Goal: Information Seeking & Learning: Learn about a topic

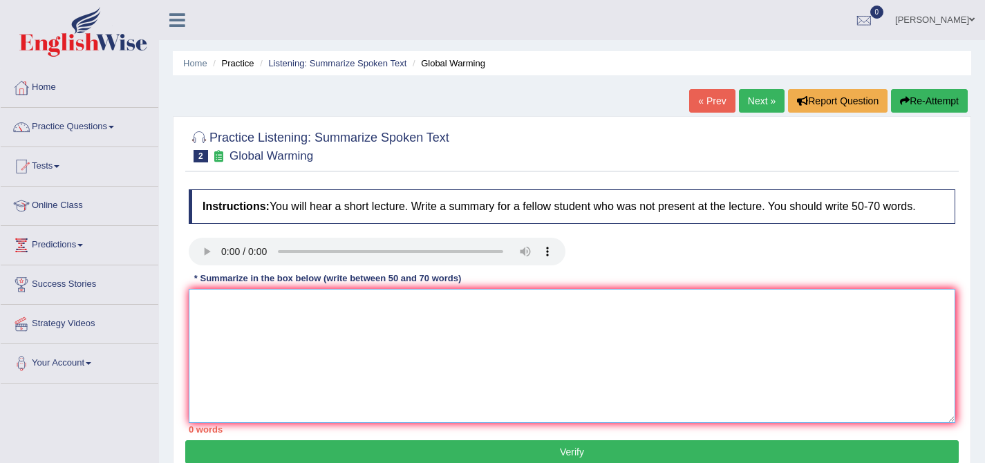
click at [458, 340] on textarea at bounding box center [572, 356] width 767 height 134
click at [831, 331] on textarea at bounding box center [572, 356] width 767 height 134
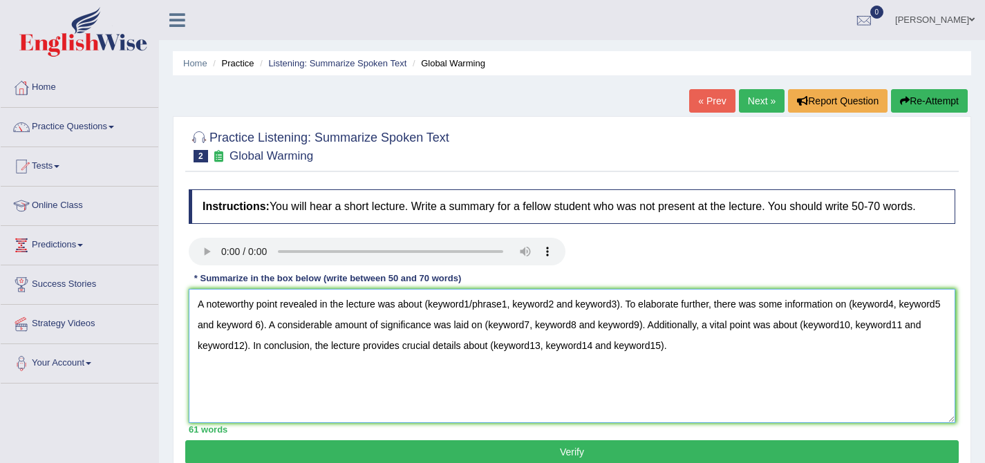
click at [510, 314] on textarea "A noteworthy point revealed in the lecture was about (keyword1/phrase1, keyword…" at bounding box center [572, 356] width 767 height 134
click at [571, 315] on textarea "A noteworthy point revealed in the lecture was about global climate change, key…" at bounding box center [572, 356] width 767 height 134
click at [620, 313] on textarea "A noteworthy point revealed in the lecture was about global climate change, eff…" at bounding box center [572, 356] width 767 height 134
click at [926, 316] on textarea "A noteworthy point revealed in the lecture was about global climate change, eff…" at bounding box center [572, 356] width 767 height 134
click at [239, 337] on textarea "A noteworthy point revealed in the lecture was about global climate change, eff…" at bounding box center [572, 356] width 767 height 134
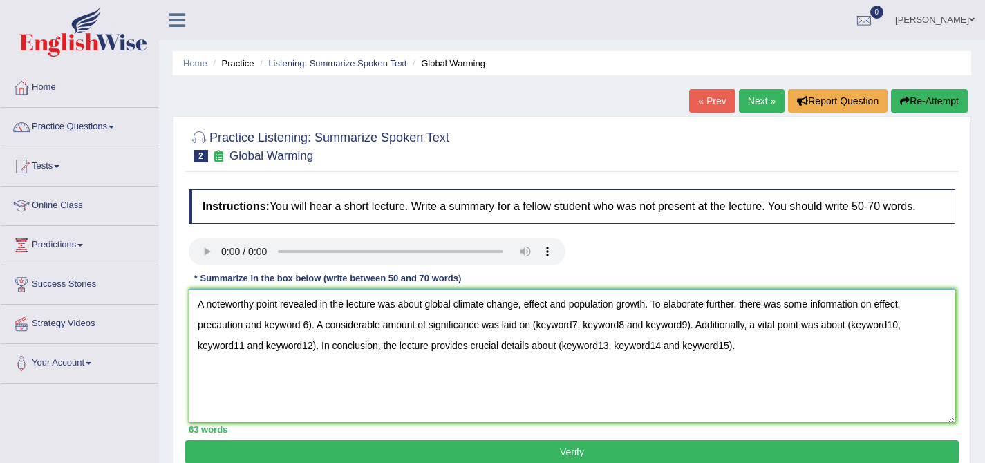
click at [314, 338] on textarea "A noteworthy point revealed in the lecture was about global climate change, eff…" at bounding box center [572, 356] width 767 height 134
click at [582, 337] on textarea "A noteworthy point revealed in the lecture was about global climate change, eff…" at bounding box center [572, 356] width 767 height 134
click at [628, 335] on textarea "A noteworthy point revealed in the lecture was about global climate change, eff…" at bounding box center [572, 356] width 767 height 134
click at [730, 335] on textarea "A noteworthy point revealed in the lecture was about global climate change, eff…" at bounding box center [572, 356] width 767 height 134
click at [248, 360] on textarea "A noteworthy point revealed in the lecture was about global climate change, eff…" at bounding box center [572, 356] width 767 height 134
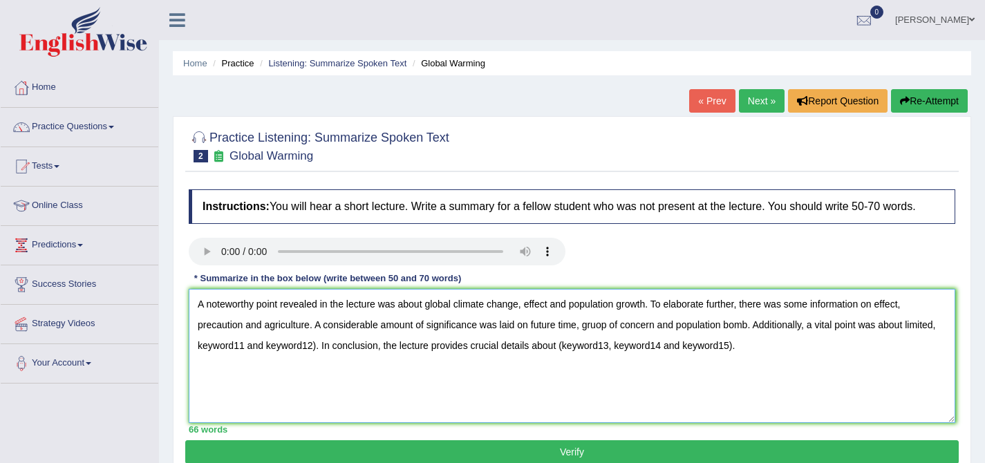
click at [277, 353] on textarea "A noteworthy point revealed in the lecture was about global climate change, eff…" at bounding box center [572, 356] width 767 height 134
click at [379, 359] on textarea "A noteworthy point revealed in the lecture was about global climate change, eff…" at bounding box center [572, 356] width 767 height 134
click at [382, 360] on textarea "A noteworthy point revealed in the lecture was about global climate change, eff…" at bounding box center [572, 356] width 767 height 134
click at [707, 360] on textarea "A noteworthy point revealed in the lecture was about global climate change, eff…" at bounding box center [572, 356] width 767 height 134
click at [706, 358] on textarea "A noteworthy point revealed in the lecture was about global climate change, eff…" at bounding box center [572, 356] width 767 height 134
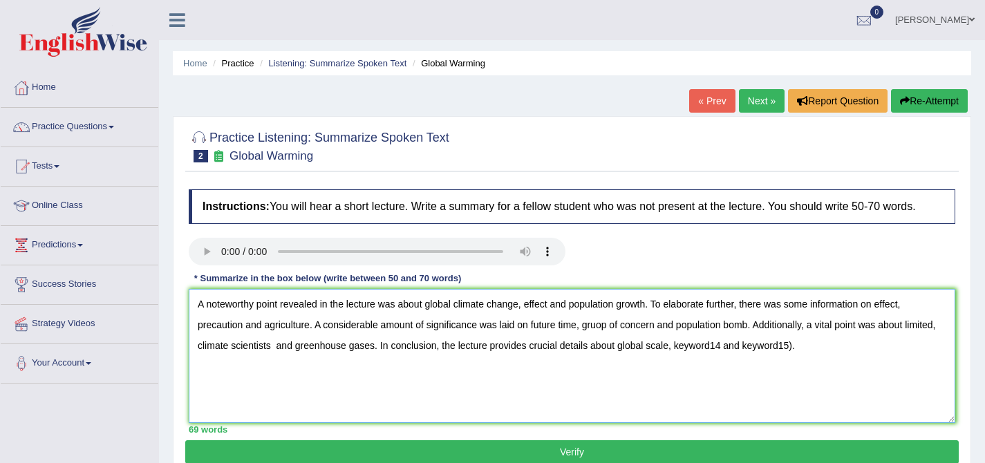
click at [762, 360] on textarea "A noteworthy point revealed in the lecture was about global climate change, eff…" at bounding box center [572, 356] width 767 height 134
click at [844, 355] on textarea "A noteworthy point revealed in the lecture was about global climate change, eff…" at bounding box center [572, 356] width 767 height 134
click at [524, 317] on textarea "A noteworthy point revealed in the lecture was about global climate change, eff…" at bounding box center [572, 356] width 767 height 134
click at [579, 317] on textarea "A noteworthy point revealed in the lecture was about global climate changeeffec…" at bounding box center [572, 356] width 767 height 134
click at [523, 318] on textarea "A noteworthy point revealed in the lecture was about global climate changeeffec…" at bounding box center [572, 356] width 767 height 134
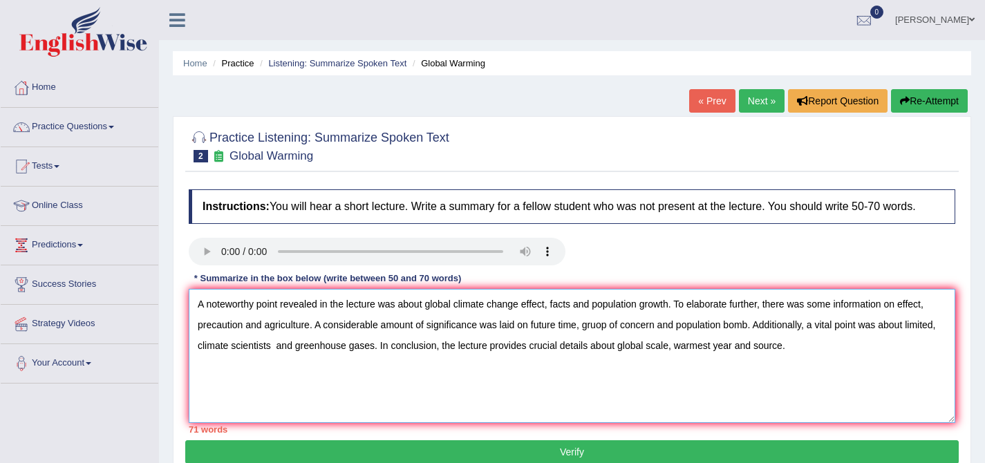
click at [578, 316] on textarea "A noteworthy point revealed in the lecture was about global climate change effe…" at bounding box center [572, 356] width 767 height 134
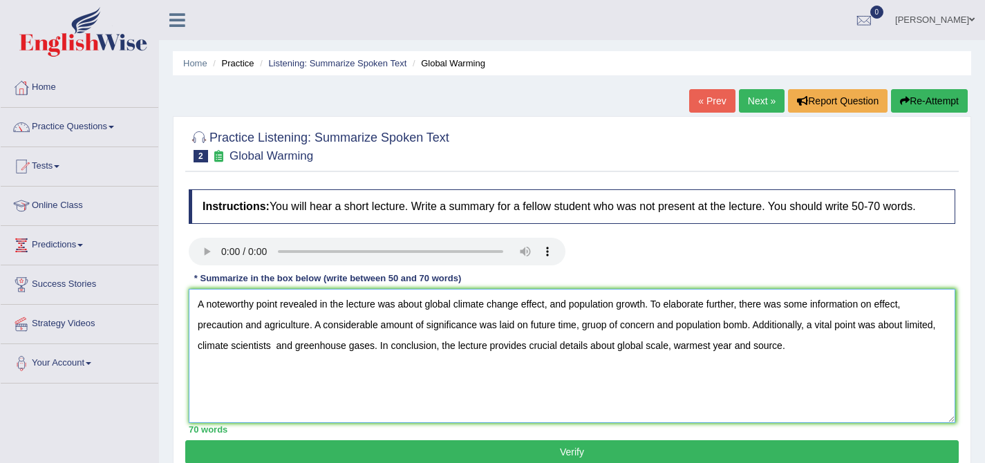
click at [550, 316] on textarea "A noteworthy point revealed in the lecture was about global climate change effe…" at bounding box center [572, 356] width 767 height 134
click at [911, 317] on textarea "A noteworthy point revealed in the lecture was about global climate change effe…" at bounding box center [572, 356] width 767 height 134
click at [562, 336] on textarea "A noteworthy point revealed in the lecture was about global climate change effe…" at bounding box center [572, 356] width 767 height 134
click at [624, 339] on textarea "A noteworthy point revealed in the lecture was about global climate change effe…" at bounding box center [572, 356] width 767 height 134
click at [910, 335] on textarea "A noteworthy point revealed in the lecture was about global climate change effe…" at bounding box center [572, 356] width 767 height 134
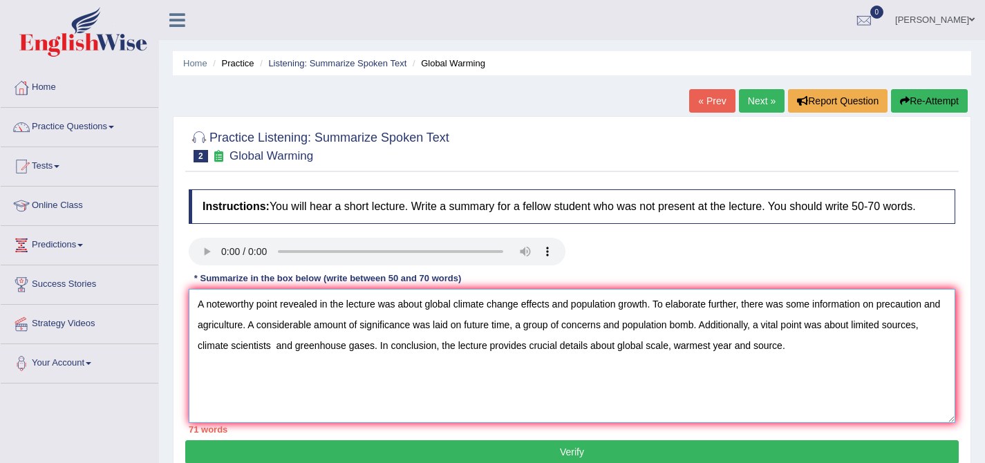
click at [828, 358] on textarea "A noteworthy point revealed in the lecture was about global climate change effe…" at bounding box center [572, 356] width 767 height 134
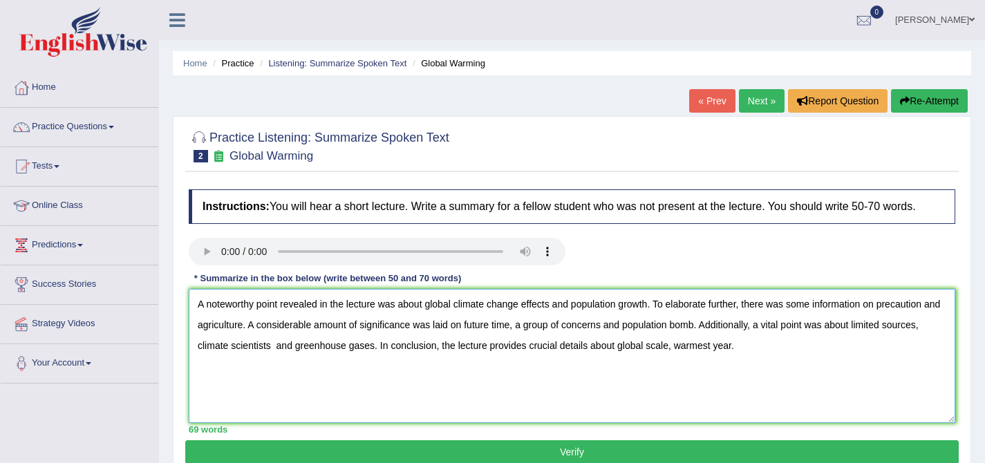
click at [719, 357] on textarea "A noteworthy point revealed in the lecture was about global climate change effe…" at bounding box center [572, 356] width 767 height 134
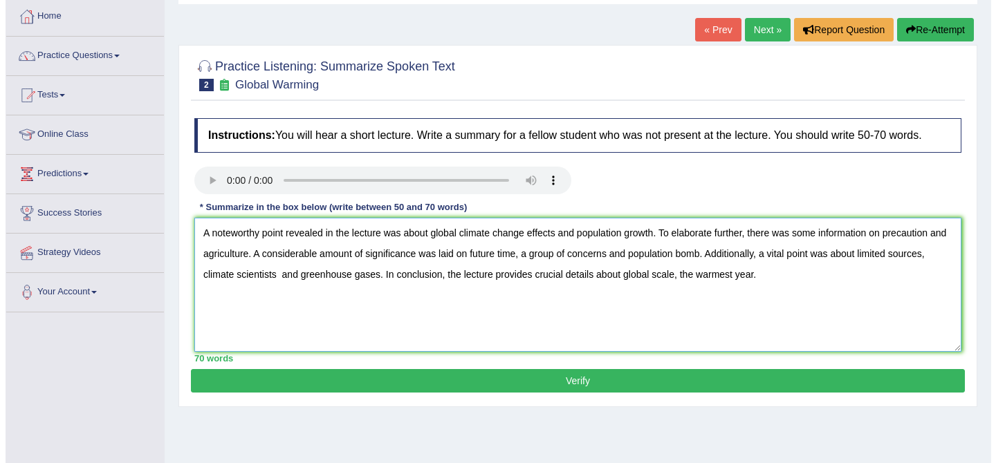
scroll to position [75, 0]
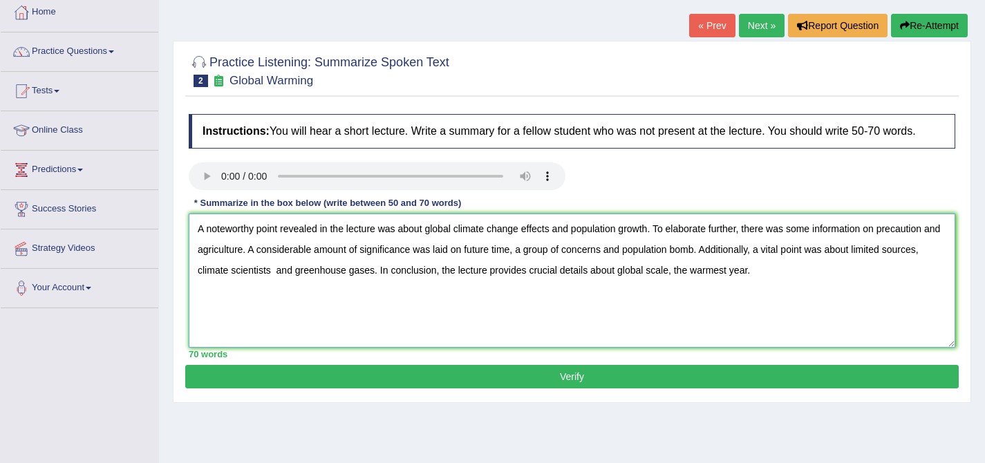
click at [792, 282] on textarea "A noteworthy point revealed in the lecture was about global climate change effe…" at bounding box center [572, 281] width 767 height 134
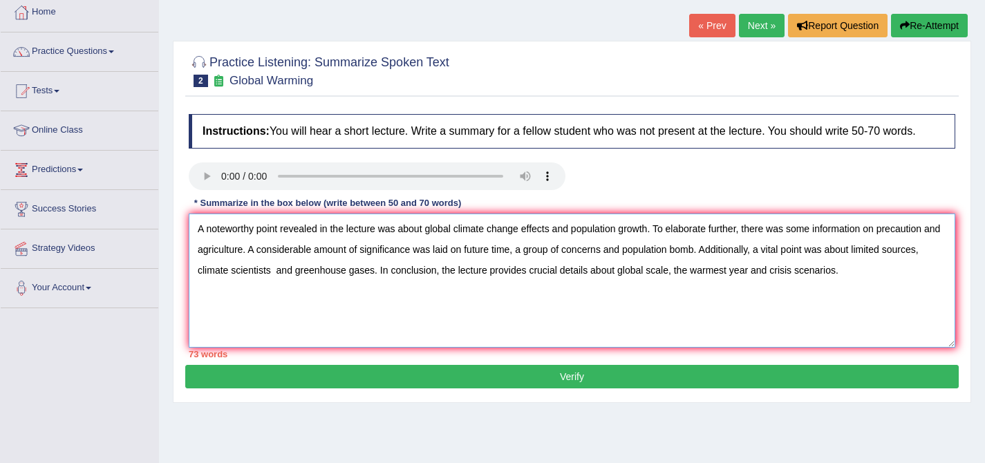
click at [933, 241] on textarea "A noteworthy point revealed in the lecture was about global climate change effe…" at bounding box center [572, 281] width 767 height 134
click at [927, 262] on textarea "A noteworthy point revealed in the lecture was about global climate change effe…" at bounding box center [572, 281] width 767 height 134
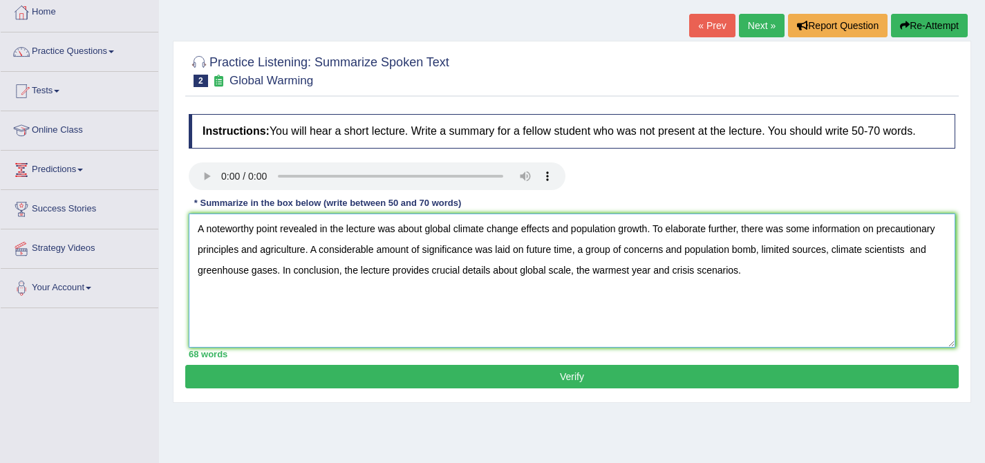
click at [690, 261] on textarea "A noteworthy point revealed in the lecture was about global climate change effe…" at bounding box center [572, 281] width 767 height 134
click at [522, 279] on textarea "A noteworthy point revealed in the lecture was about global climate change effe…" at bounding box center [572, 281] width 767 height 134
click at [696, 286] on textarea "A noteworthy point revealed in the lecture was about global climate change effe…" at bounding box center [572, 281] width 767 height 134
click at [693, 284] on textarea "A noteworthy point revealed in the lecture was about global climate change effe…" at bounding box center [572, 281] width 767 height 134
click at [197, 281] on textarea "A noteworthy point revealed in the lecture was about global climate change effe…" at bounding box center [572, 281] width 767 height 134
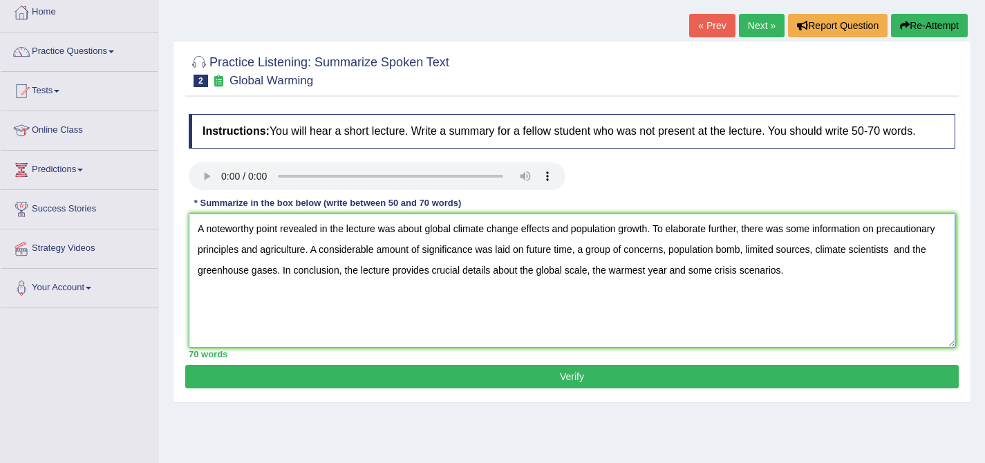
click at [906, 260] on textarea "A noteworthy point revealed in the lecture was about global climate change effe…" at bounding box center [572, 281] width 767 height 134
type textarea "A noteworthy point revealed in the lecture was about global climate change effe…"
click at [793, 381] on button "Verify" at bounding box center [572, 377] width 774 height 24
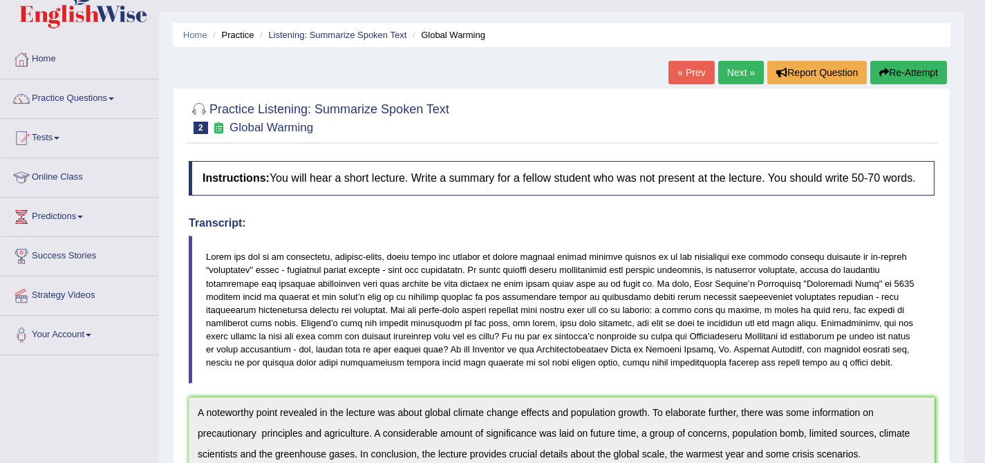
scroll to position [0, 0]
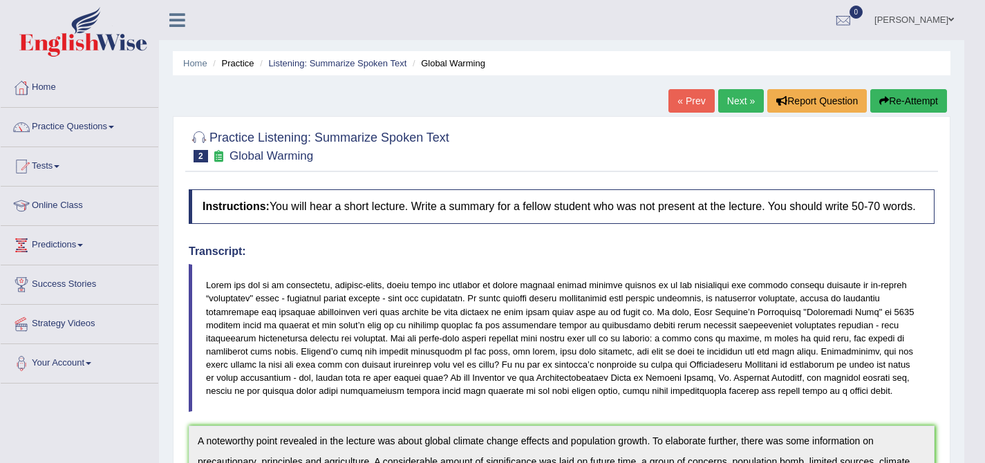
click at [918, 94] on button "Re-Attempt" at bounding box center [908, 101] width 77 height 24
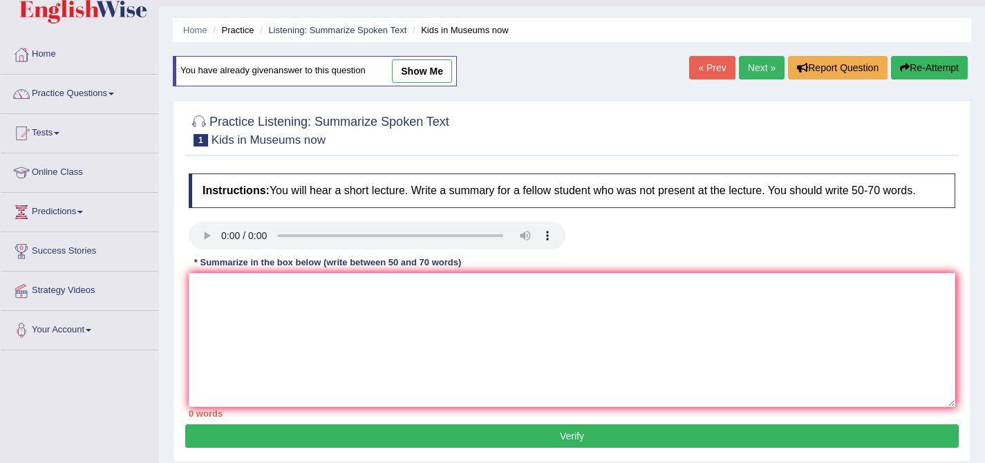
scroll to position [41, 0]
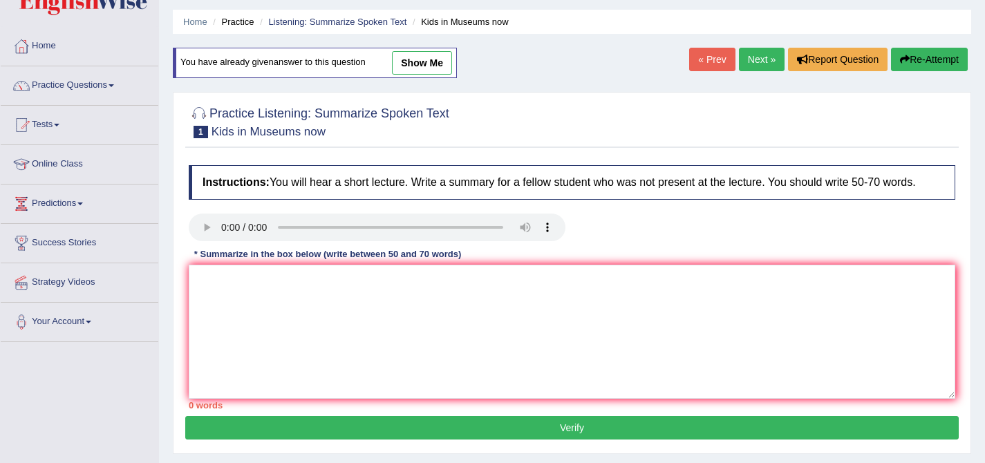
click at [423, 57] on link "show me" at bounding box center [422, 63] width 60 height 24
type textarea "A noteworthy point revealed in the lecture was about art exhibition, museum and…"
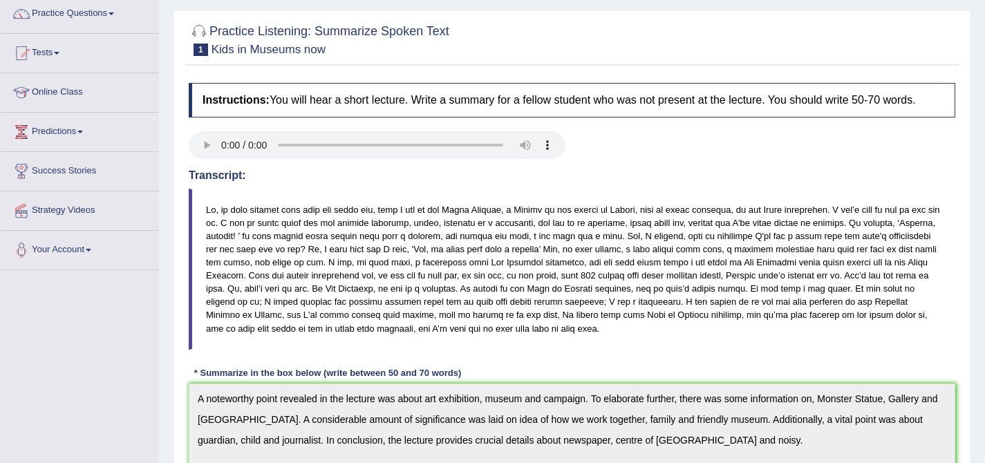
scroll to position [272, 0]
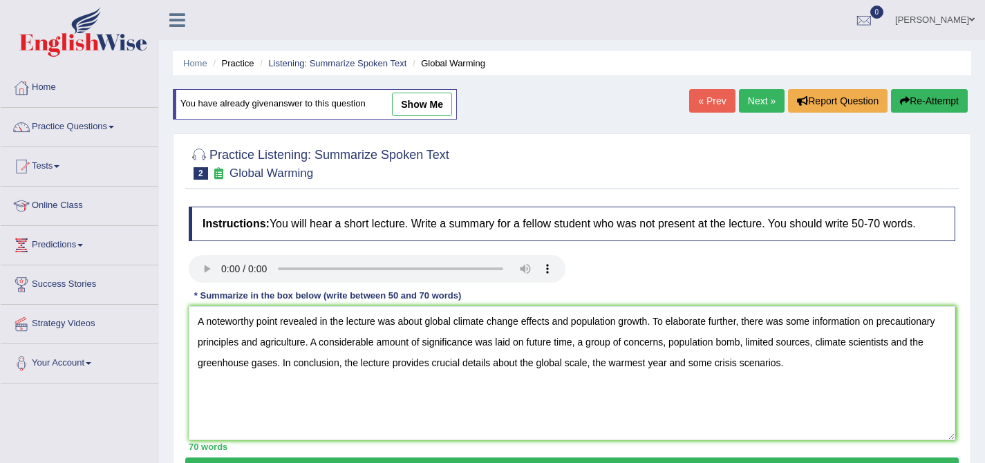
click at [201, 359] on textarea "A noteworthy point revealed in the lecture was about global climate change effe…" at bounding box center [572, 373] width 767 height 134
click at [198, 357] on textarea "A noteworthy point revealed in the lecture was about global climate change effe…" at bounding box center [572, 373] width 767 height 134
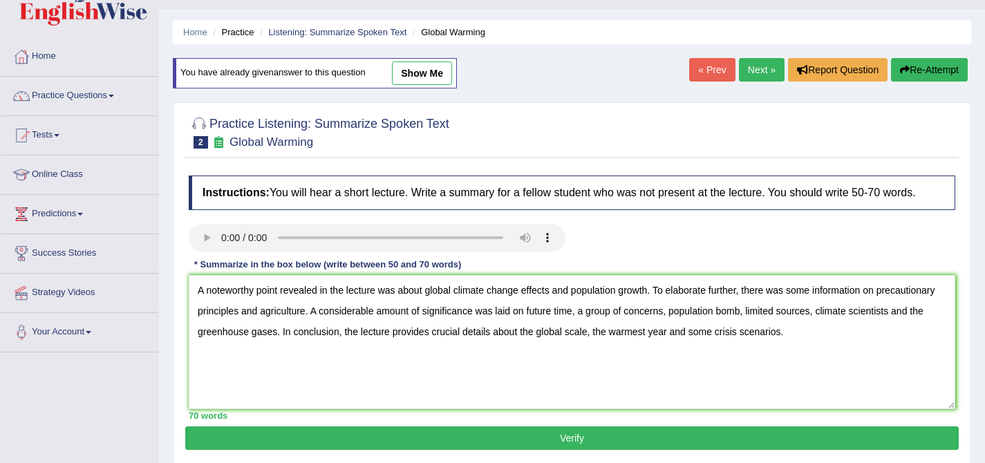
scroll to position [34, 0]
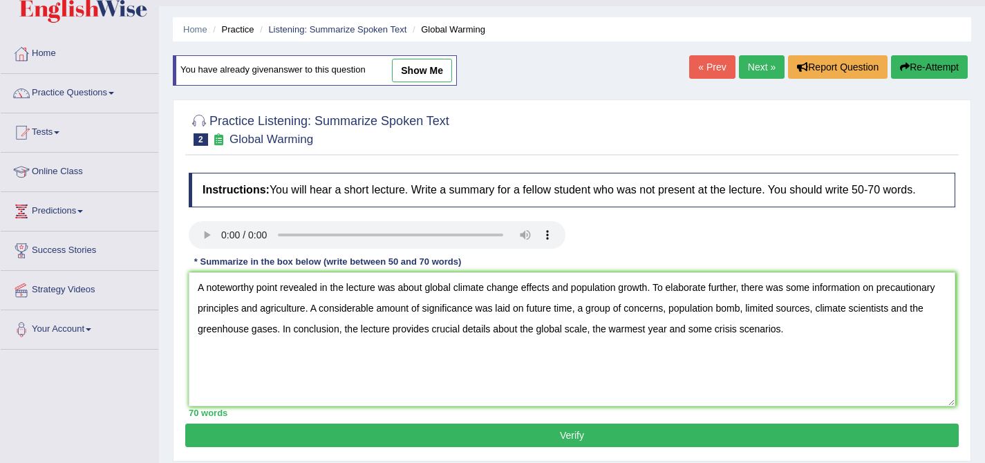
click at [558, 318] on textarea "A noteworthy point revealed in the lecture was about global climate change effe…" at bounding box center [572, 339] width 767 height 134
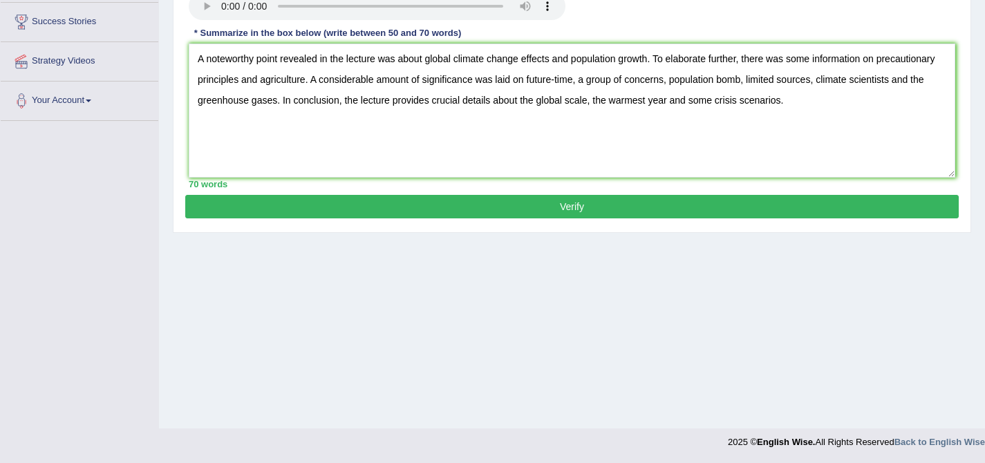
type textarea "A noteworthy point revealed in the lecture was about global climate change effe…"
click at [570, 214] on button "Verify" at bounding box center [572, 207] width 774 height 24
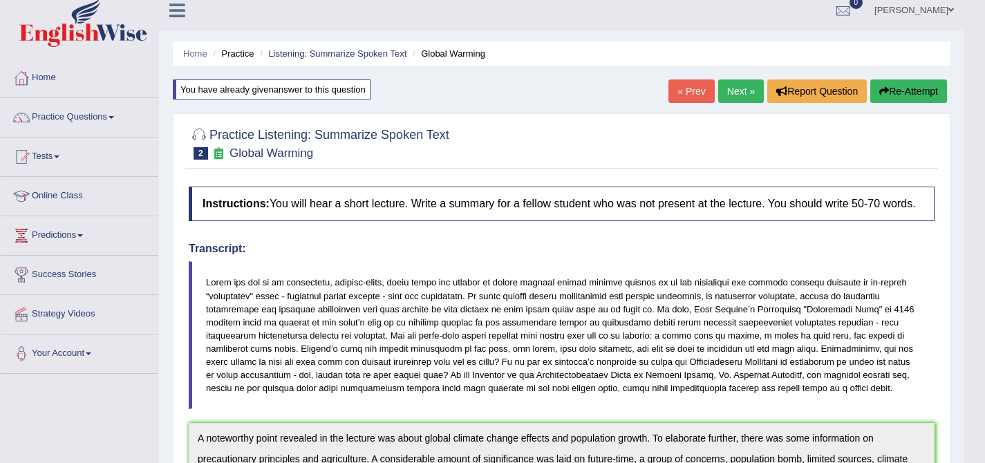
scroll to position [0, 0]
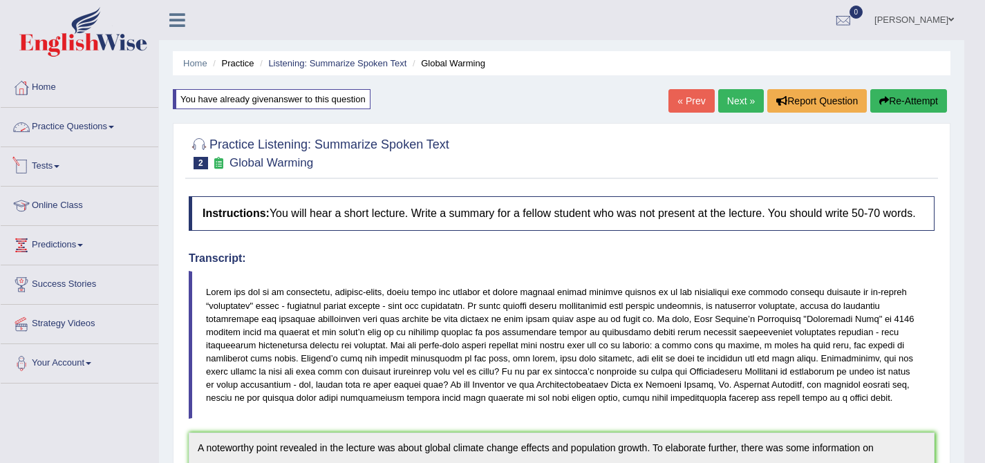
click at [102, 122] on link "Practice Questions" at bounding box center [80, 125] width 158 height 35
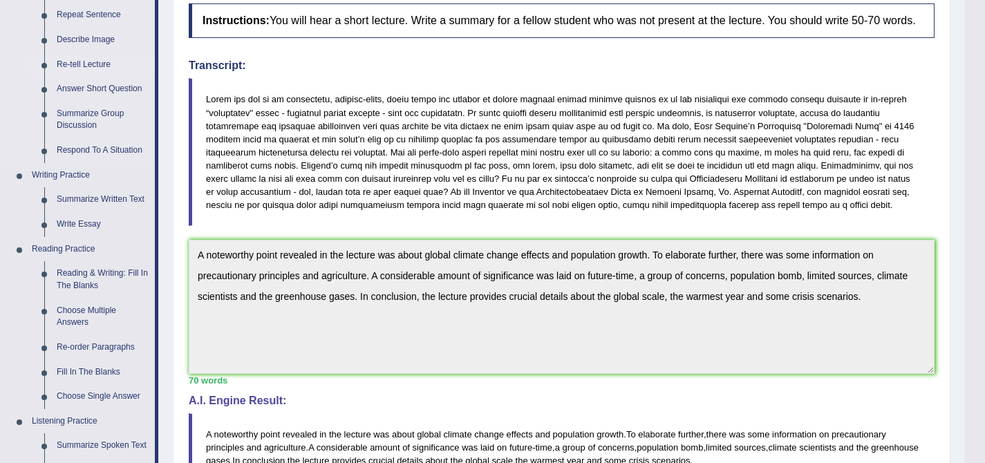
scroll to position [221, 0]
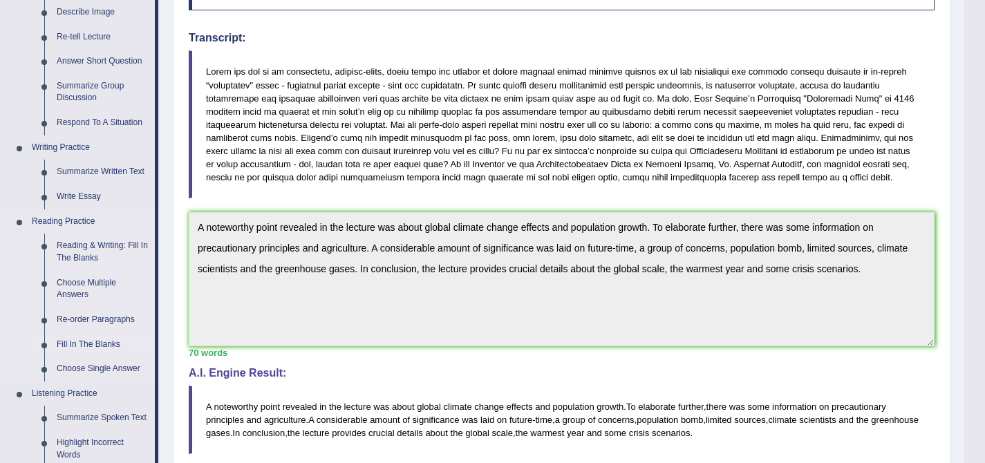
click at [84, 346] on link "Fill In The Blanks" at bounding box center [102, 345] width 104 height 25
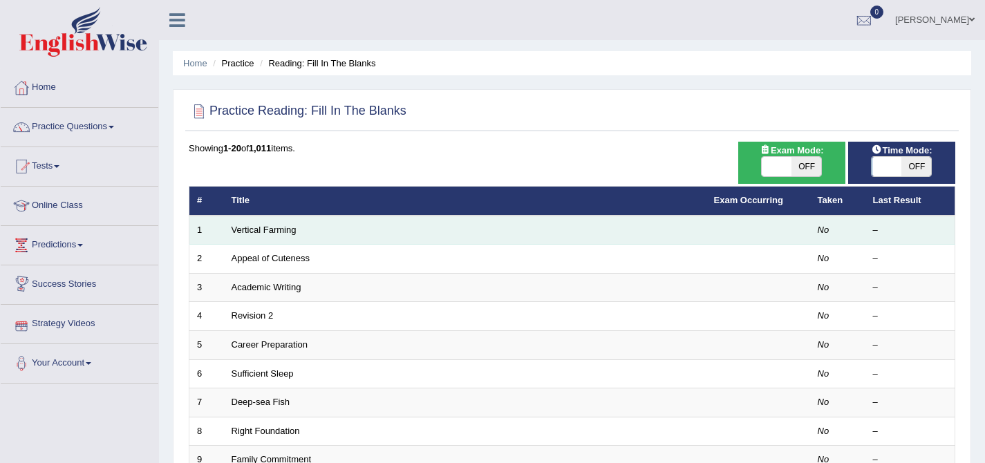
click at [294, 236] on td "Vertical Farming" at bounding box center [465, 230] width 483 height 29
click at [292, 233] on link "Vertical Farming" at bounding box center [264, 230] width 65 height 10
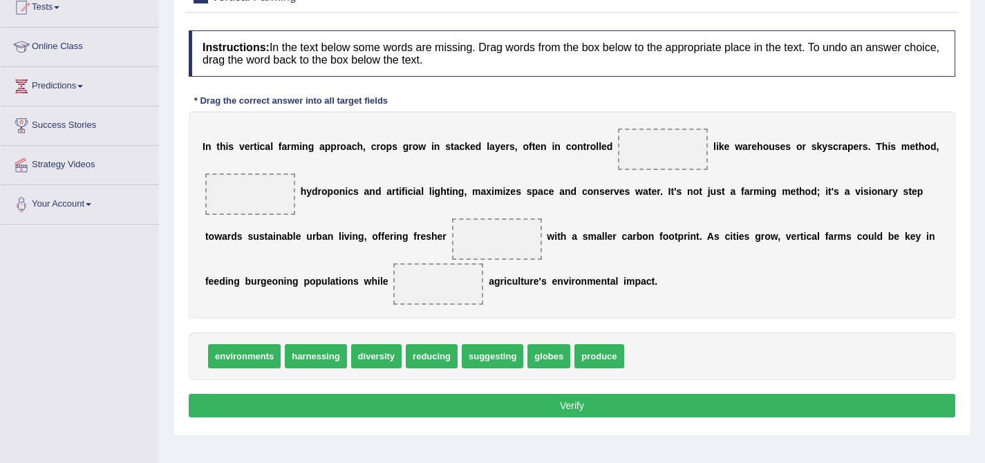
scroll to position [157, 0]
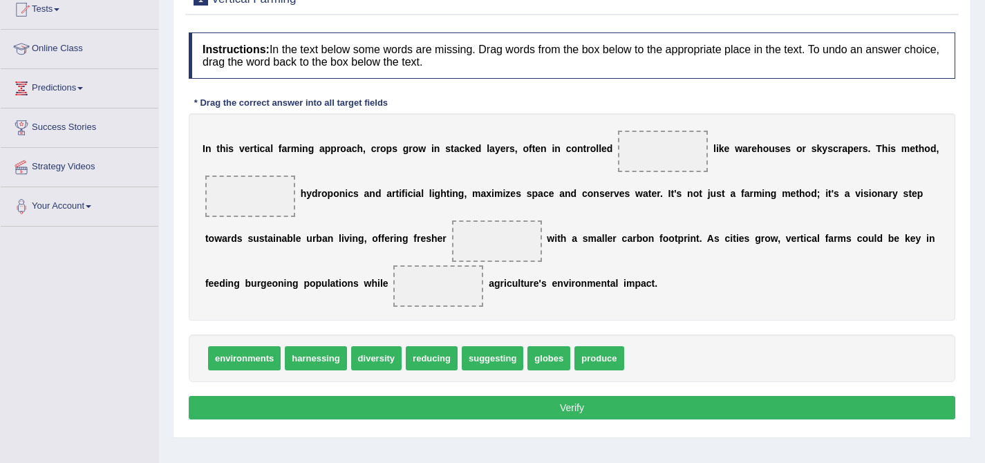
click at [898, 274] on div "I n t h i s v e r t i c a l f a r m i n g a p p r o a c h , c r o p s g r o w i…" at bounding box center [572, 216] width 767 height 207
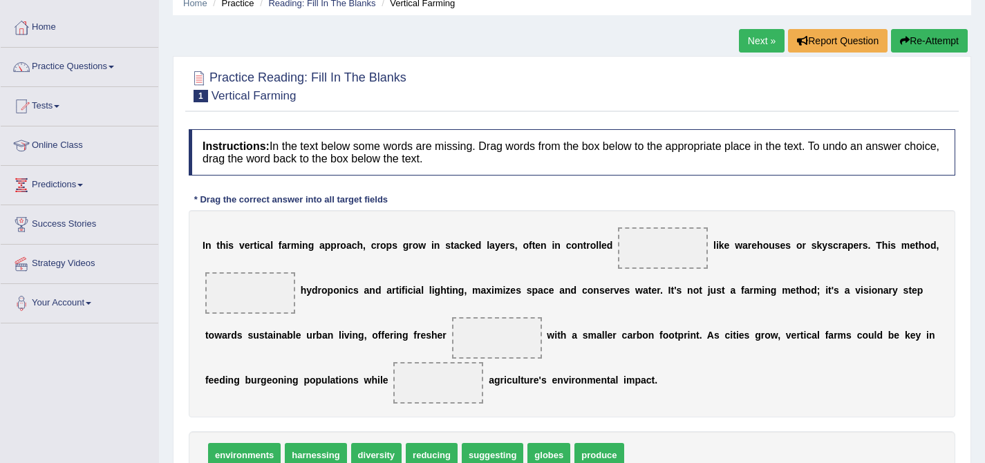
scroll to position [0, 0]
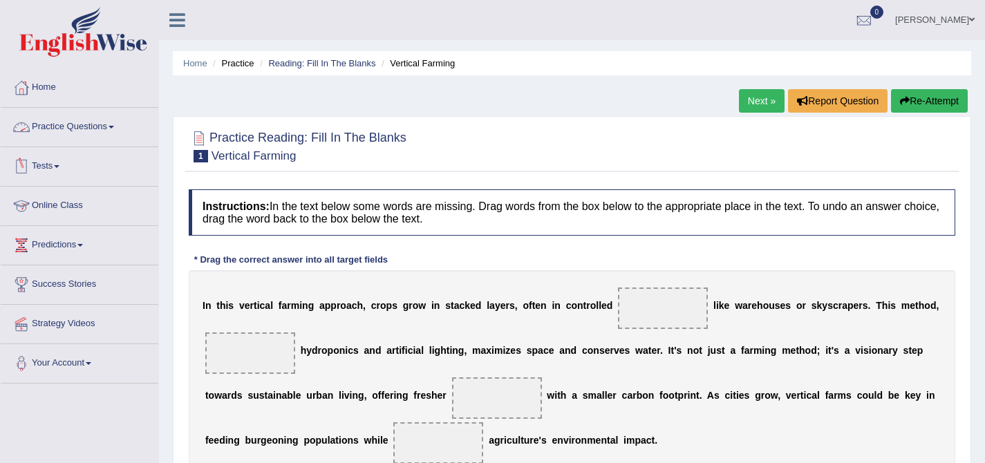
click at [95, 132] on link "Practice Questions" at bounding box center [80, 125] width 158 height 35
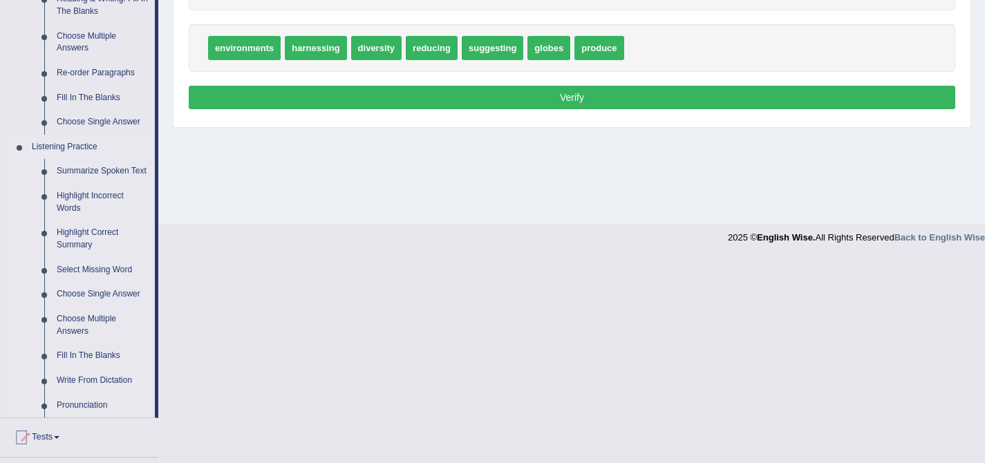
scroll to position [468, 0]
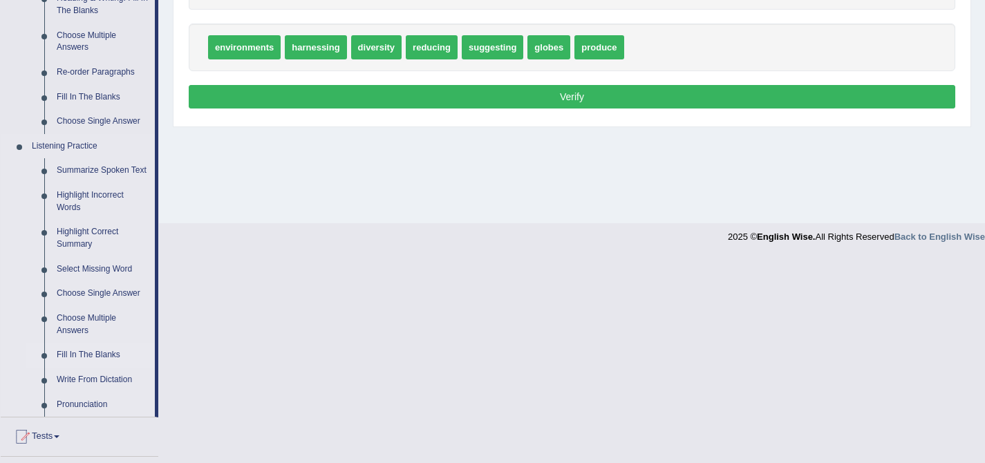
click at [110, 365] on link "Fill In The Blanks" at bounding box center [102, 355] width 104 height 25
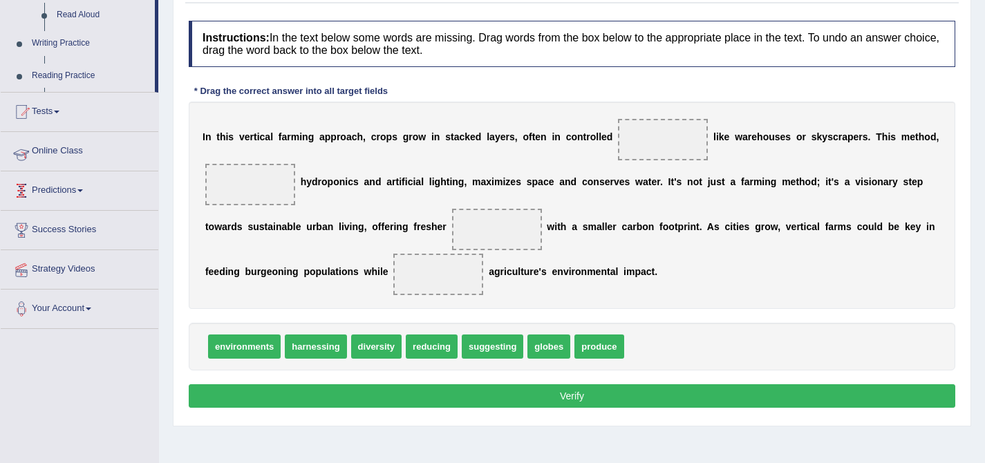
scroll to position [158, 0]
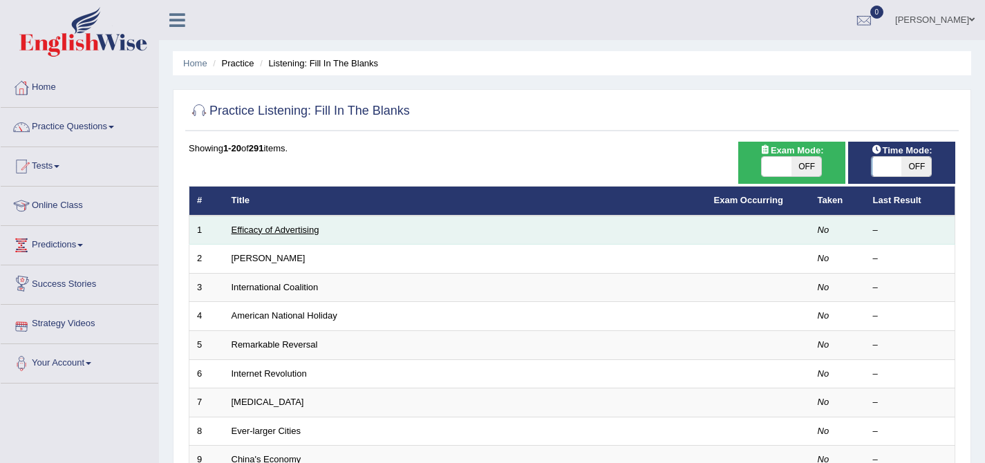
click at [252, 229] on link "Efficacy of Advertising" at bounding box center [276, 230] width 88 height 10
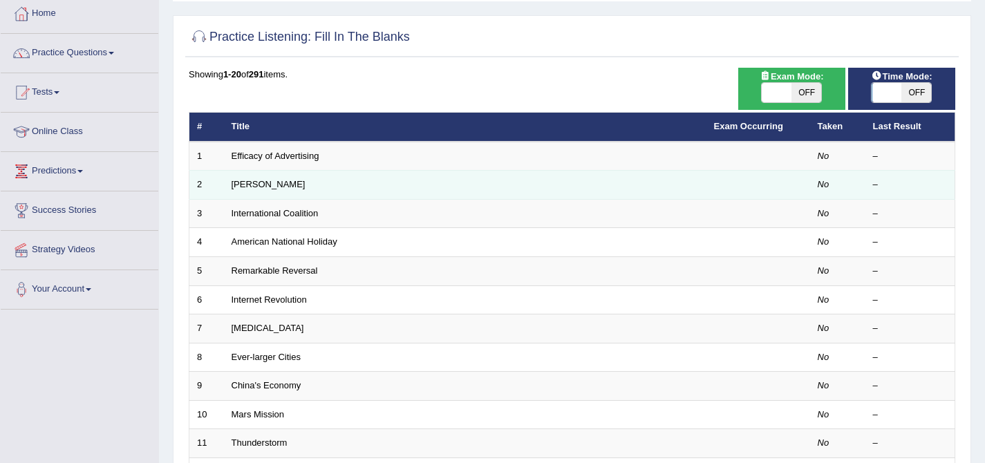
scroll to position [74, 0]
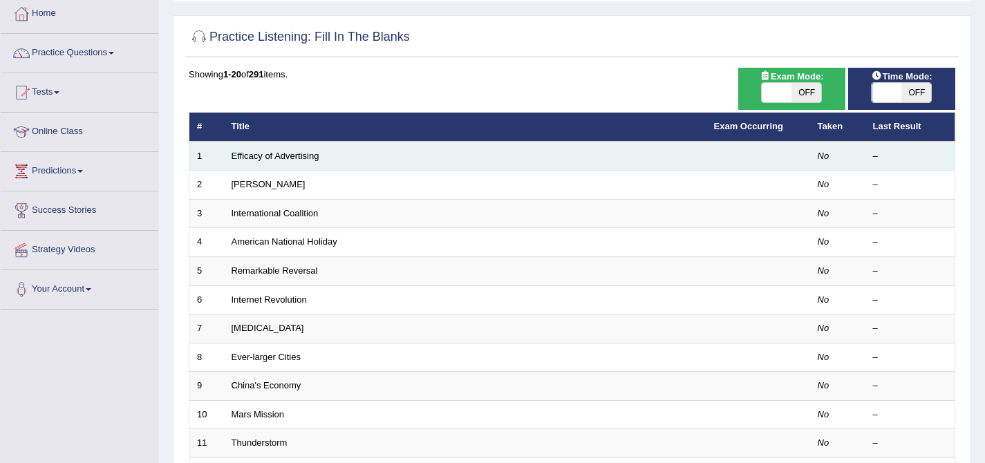
click at [279, 149] on td "Efficacy of Advertising" at bounding box center [465, 156] width 483 height 29
click at [279, 151] on link "Efficacy of Advertising" at bounding box center [276, 156] width 88 height 10
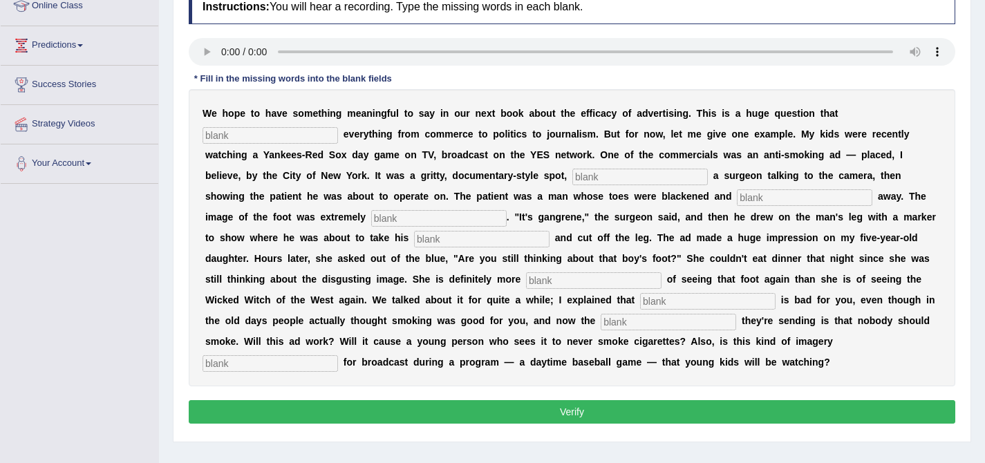
scroll to position [199, 0]
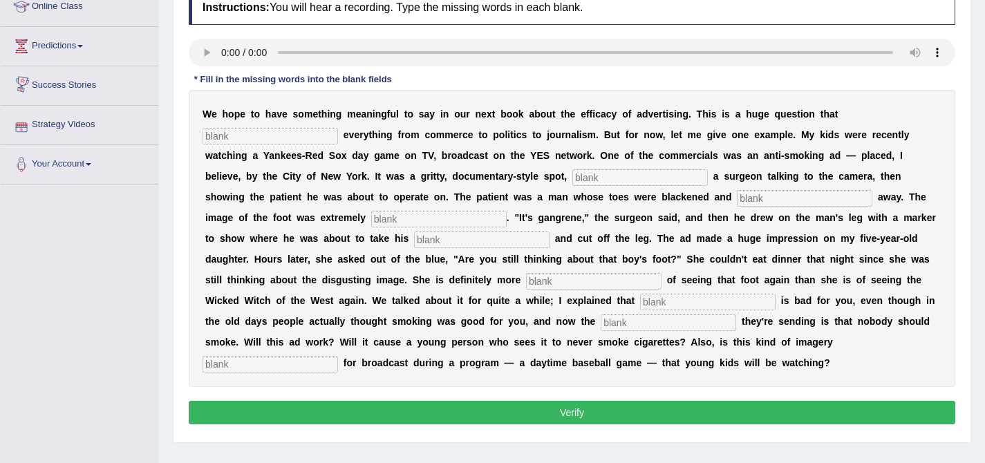
click at [295, 133] on input "text" at bounding box center [271, 136] width 136 height 17
type input "impacts"
click at [572, 174] on input "text" at bounding box center [640, 177] width 136 height 17
type input "featurings"
click at [737, 195] on input "text" at bounding box center [805, 198] width 136 height 17
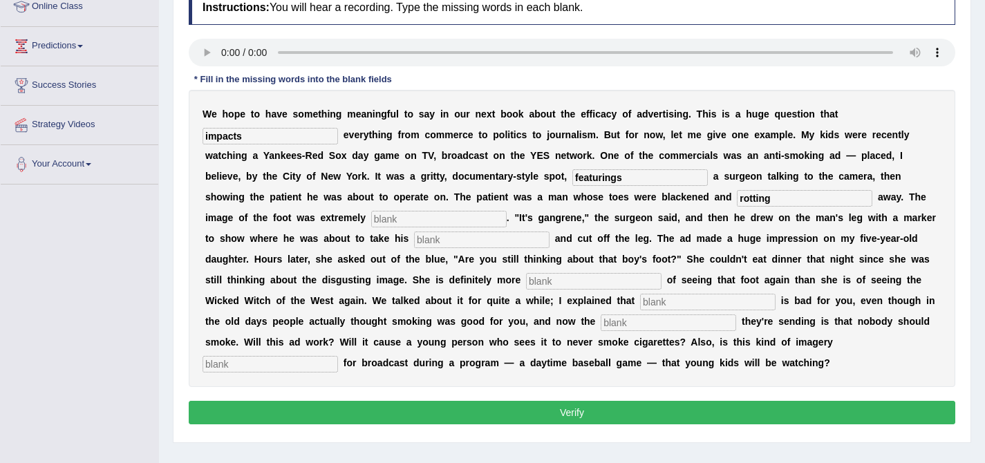
type input "rotting"
click at [414, 242] on input "text" at bounding box center [482, 240] width 136 height 17
type input "hecsor"
click at [526, 279] on input "text" at bounding box center [594, 281] width 136 height 17
type input "scared"
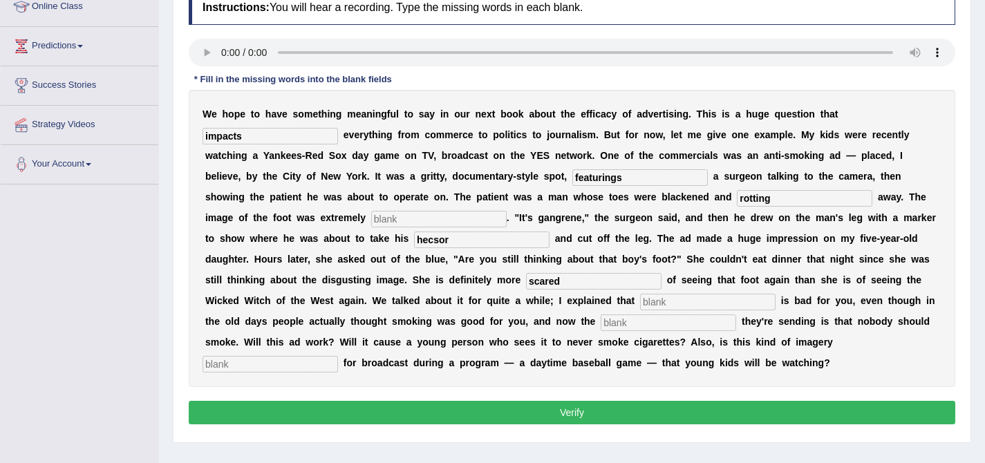
click at [640, 296] on input "text" at bounding box center [708, 302] width 136 height 17
type input "smoking"
click at [601, 324] on input "text" at bounding box center [669, 323] width 136 height 17
type input "message"
click at [338, 356] on input "text" at bounding box center [271, 364] width 136 height 17
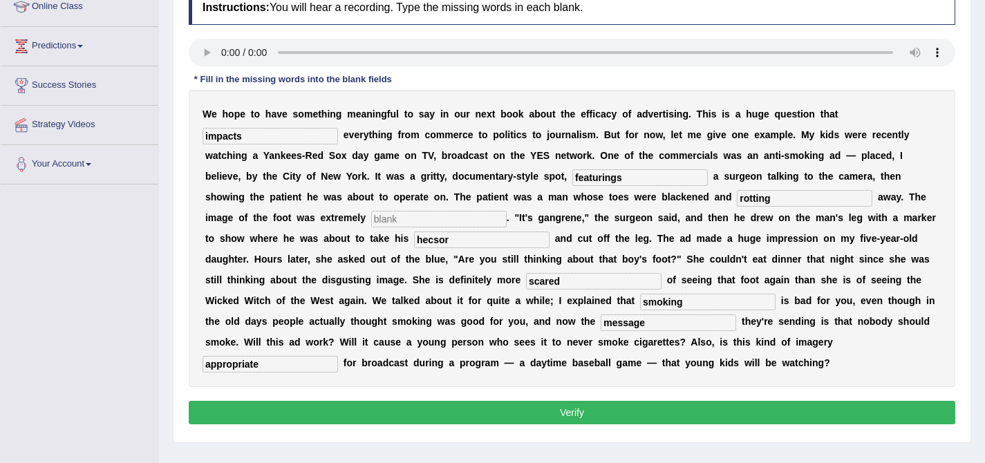
type input "appropriate"
click at [371, 214] on input "text" at bounding box center [439, 219] width 136 height 17
type input "disgusting"
click at [572, 179] on input "featurings" at bounding box center [640, 177] width 136 height 17
click at [572, 183] on input "feturings" at bounding box center [640, 177] width 136 height 17
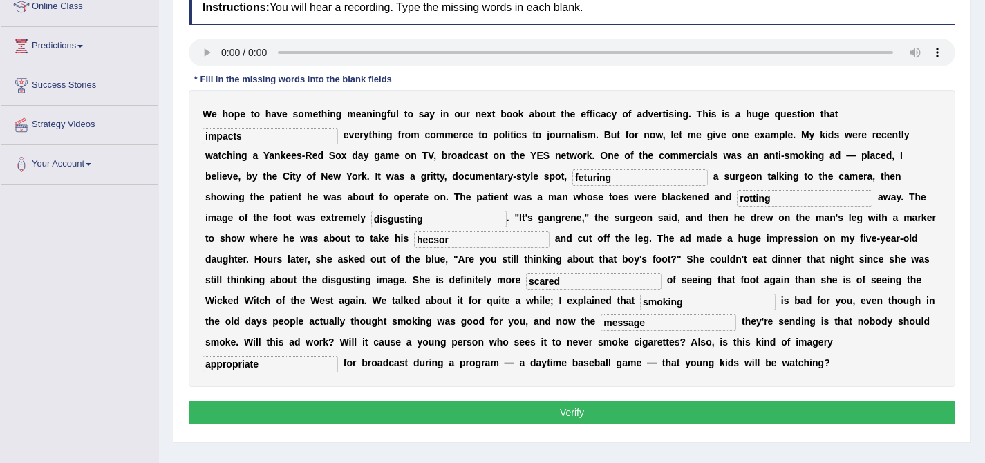
type input "feturing"
click at [414, 241] on input "hecsor" at bounding box center [482, 240] width 136 height 17
type input "hac"
click at [572, 177] on input "feturing" at bounding box center [640, 177] width 136 height 17
type input "featuring"
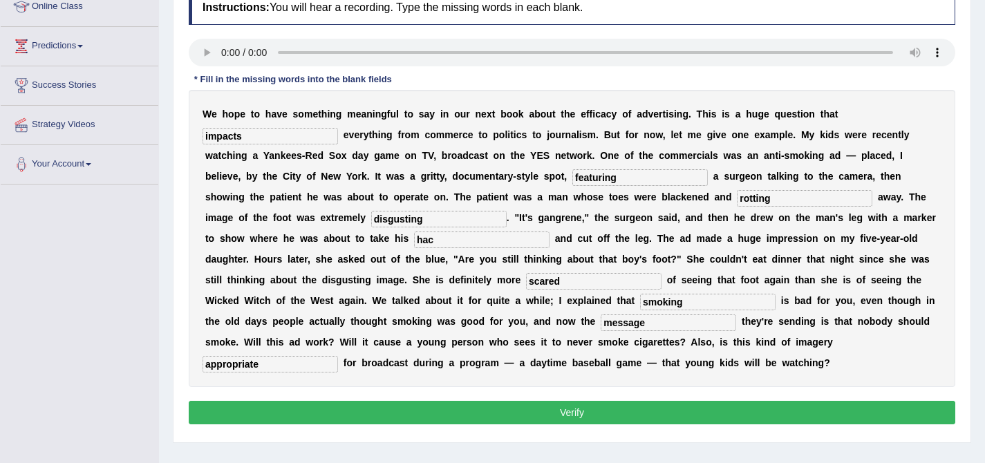
click at [414, 241] on input "hac" at bounding box center [482, 240] width 136 height 17
type input "hacksaw"
click at [579, 418] on button "Verify" at bounding box center [572, 413] width 767 height 24
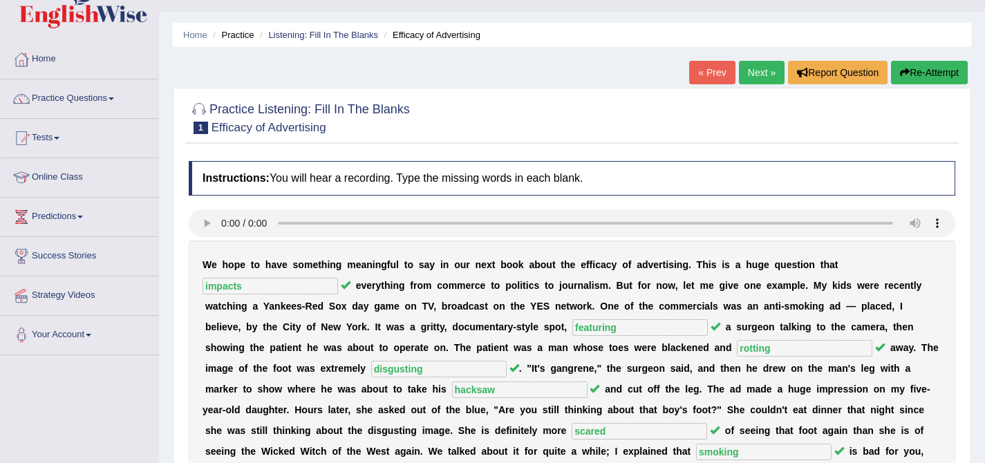
scroll to position [0, 0]
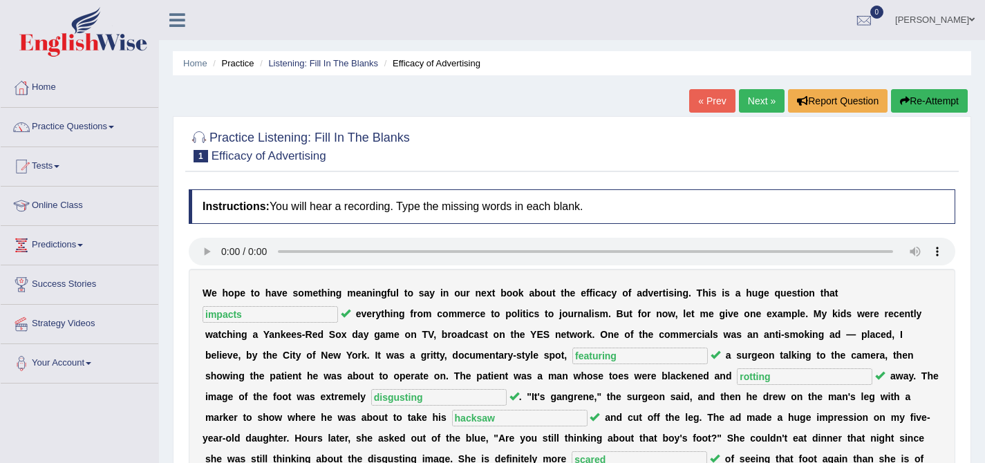
click at [743, 97] on link "Next »" at bounding box center [762, 101] width 46 height 24
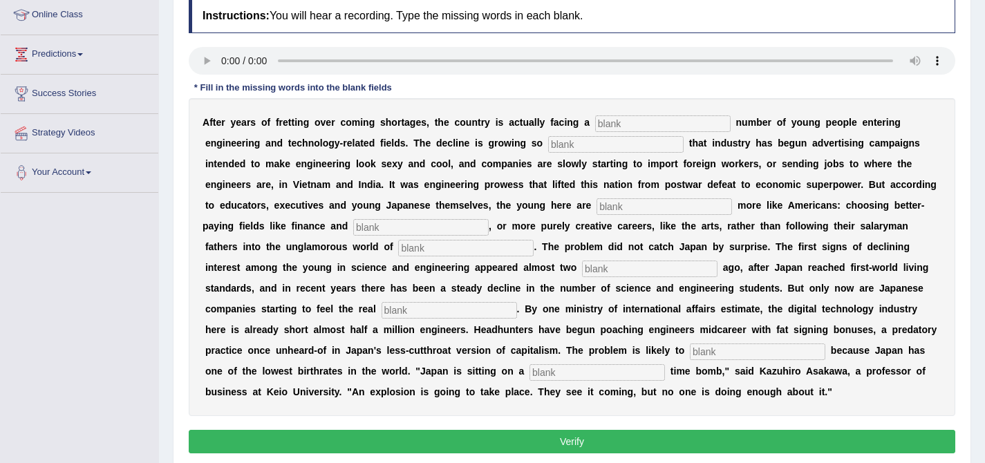
scroll to position [221, 0]
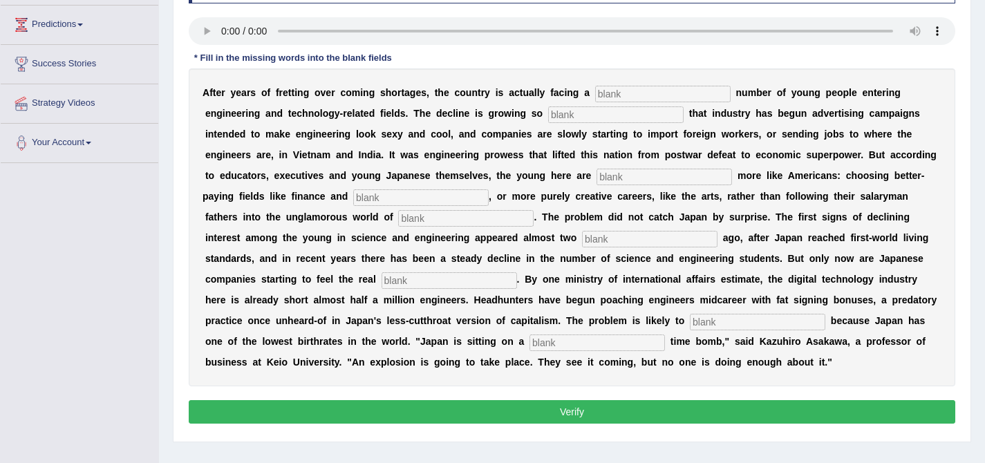
click at [615, 100] on input "text" at bounding box center [663, 94] width 136 height 17
type input "dwellings"
click at [565, 118] on input "text" at bounding box center [616, 114] width 136 height 17
type input "drastic"
click at [602, 174] on input "text" at bounding box center [665, 177] width 136 height 17
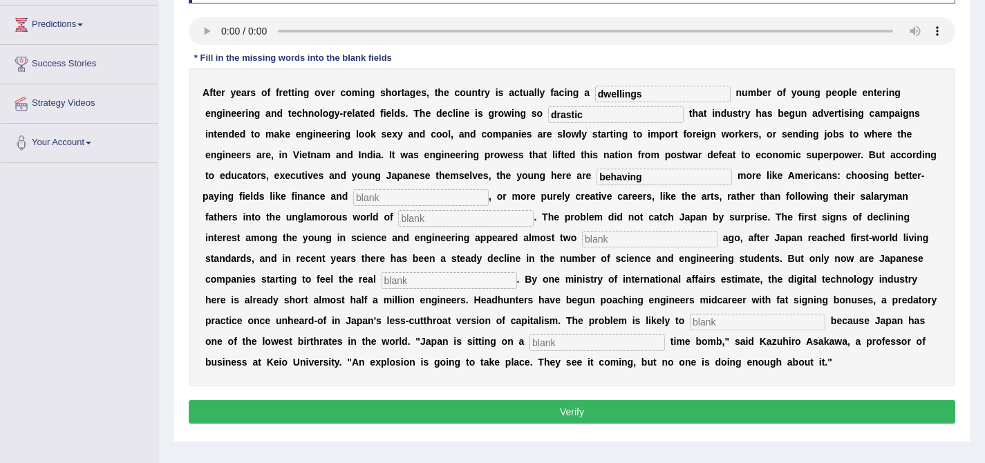
type input "behaving"
click at [353, 195] on input "text" at bounding box center [421, 197] width 136 height 17
type input "medicine"
click at [398, 221] on input "text" at bounding box center [466, 218] width 136 height 17
type input "manufacturing"
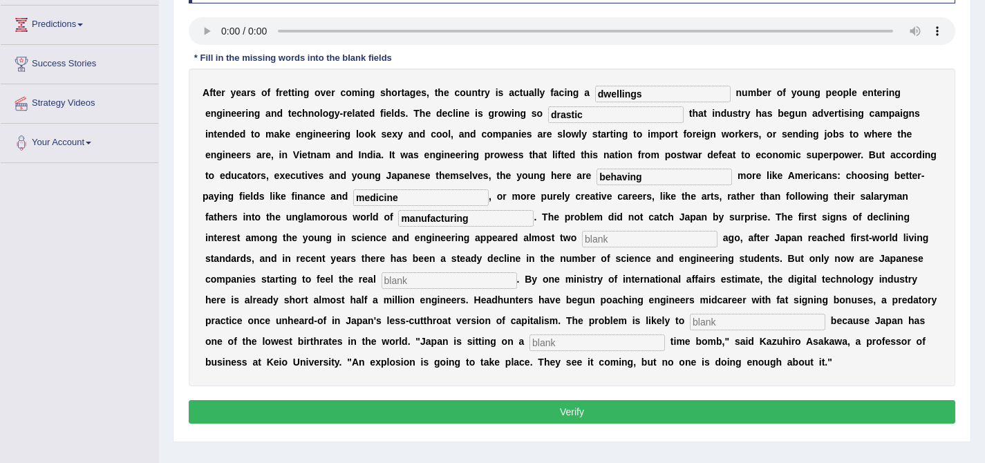
click at [582, 243] on input "text" at bounding box center [650, 239] width 136 height 17
type input "decades"
click at [382, 277] on input "text" at bounding box center [450, 280] width 136 height 17
type input "pinch"
click at [690, 322] on input "text" at bounding box center [758, 322] width 136 height 17
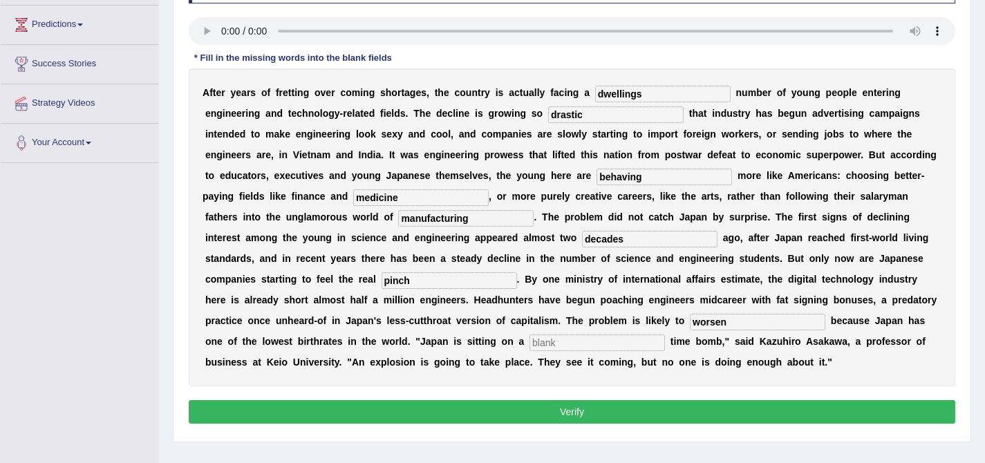
type input "worsen"
click at [530, 345] on input "text" at bounding box center [598, 343] width 136 height 17
type input "demographic"
click at [659, 91] on input "dwellings" at bounding box center [663, 94] width 136 height 17
click at [670, 97] on input "dwellings" at bounding box center [663, 94] width 136 height 17
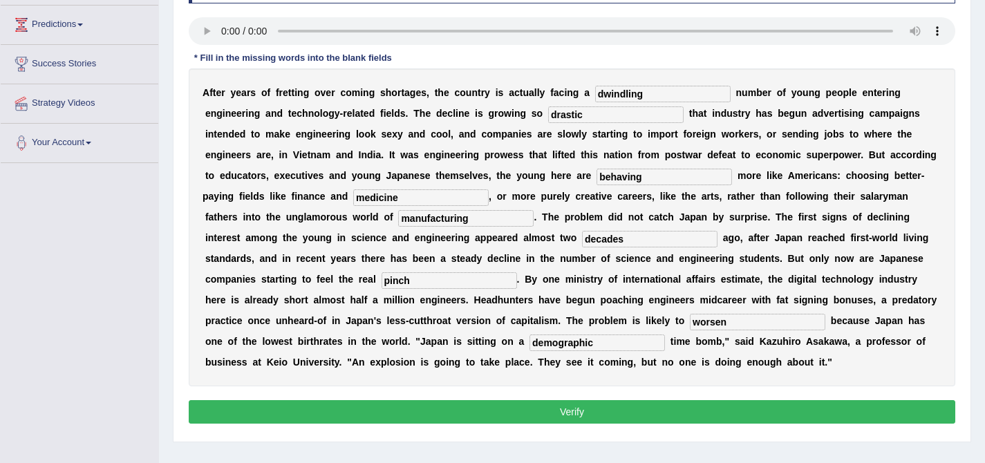
type input "dwindling"
click at [604, 412] on button "Verify" at bounding box center [572, 412] width 767 height 24
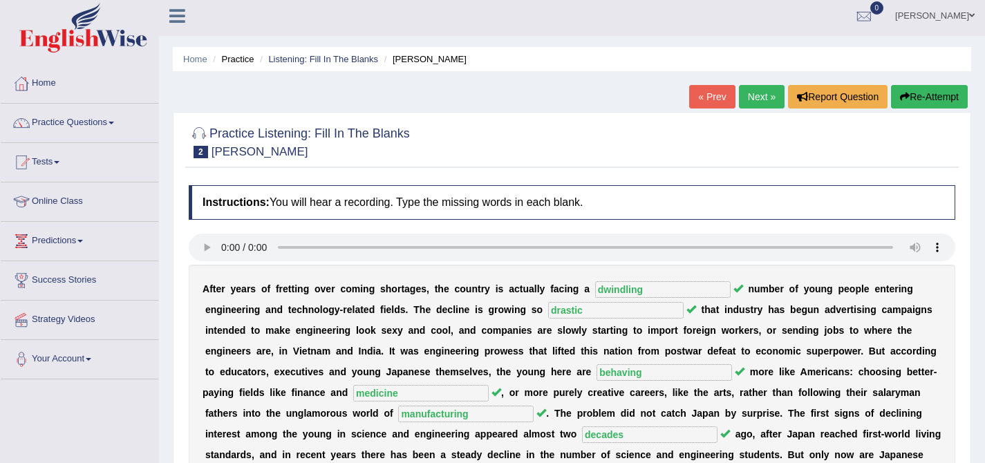
scroll to position [0, 0]
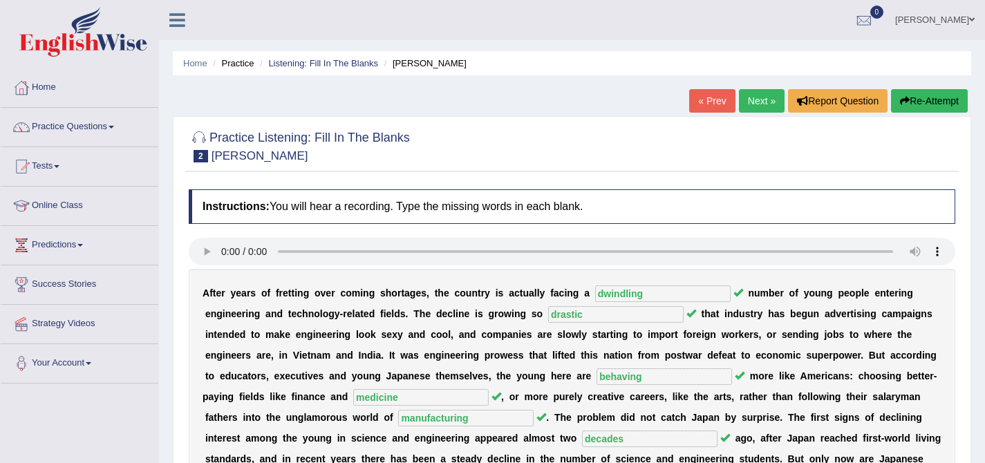
click at [749, 106] on link "Next »" at bounding box center [762, 101] width 46 height 24
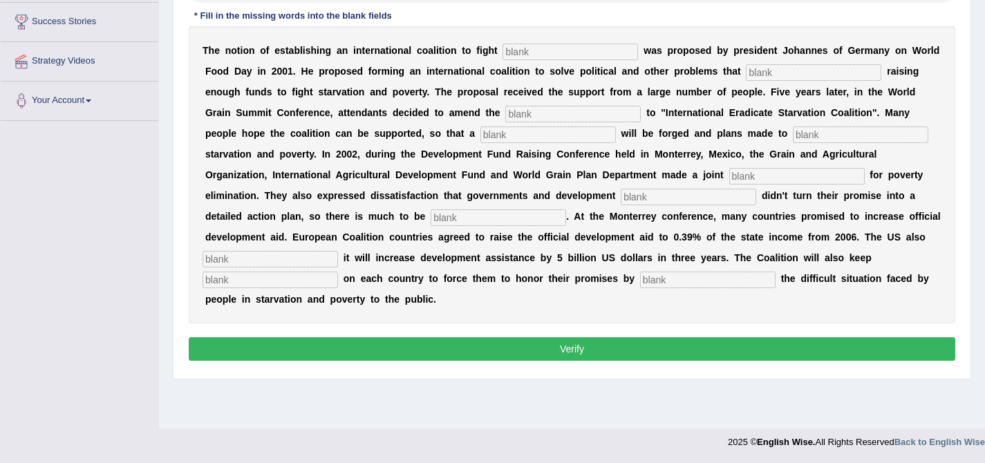
scroll to position [234, 0]
